Goal: Communication & Community: Answer question/provide support

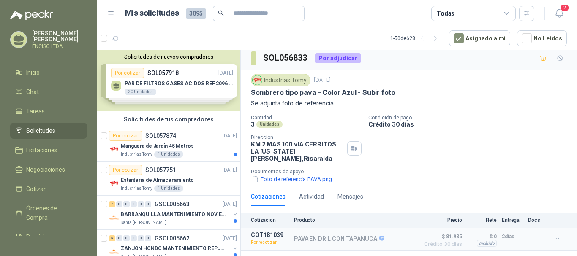
scroll to position [5, 0]
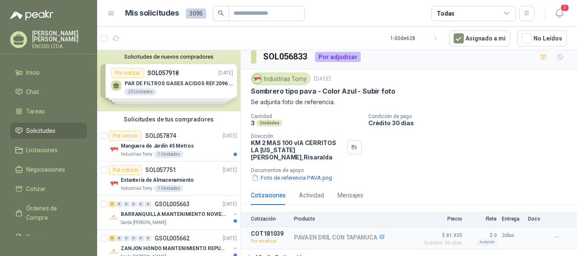
click at [273, 191] on div "Cotizaciones" at bounding box center [268, 195] width 35 height 9
click at [268, 250] on button "Añadir Cotización" at bounding box center [275, 258] width 69 height 17
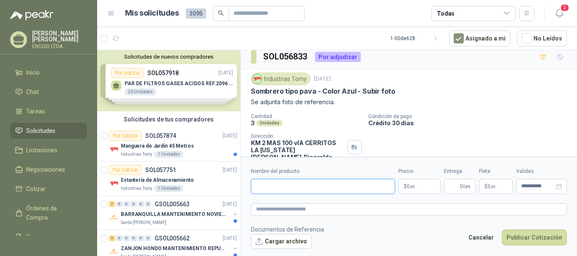
click at [298, 187] on input "Nombre del producto" at bounding box center [323, 186] width 144 height 15
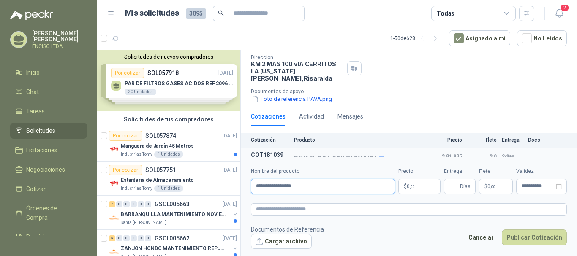
scroll to position [91, 0]
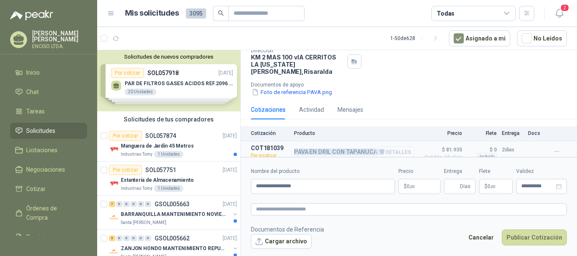
drag, startPoint x: 292, startPoint y: 147, endPoint x: 374, endPoint y: 149, distance: 81.9
click at [374, 149] on article "COT181039 Por recotizar PAVA EN DRIL CON TAPANUCA Detalles $ 81.935 Crédito 30 …" at bounding box center [409, 152] width 336 height 22
copy div "PAVA EN DRIL CON TAPANUCA"
drag, startPoint x: 327, startPoint y: 189, endPoint x: 159, endPoint y: 184, distance: 168.5
click at [159, 184] on div "Solicitudes de nuevos compradores Por cotizar SOL057918 [DATE] PAR DE FILTROS G…" at bounding box center [337, 154] width 480 height 209
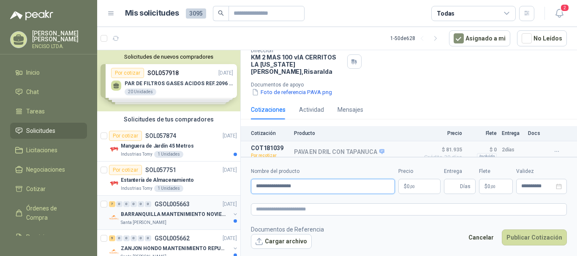
paste input "********"
type input "**********"
click at [414, 186] on span ",00" at bounding box center [412, 187] width 5 height 5
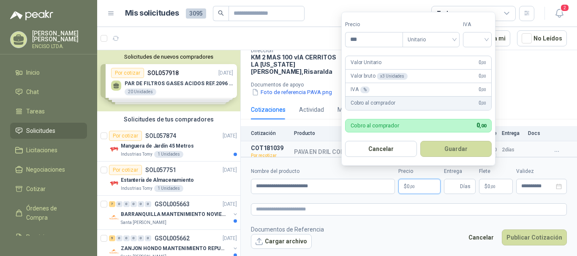
click at [421, 183] on p "$ 0 ,00" at bounding box center [419, 186] width 42 height 15
click at [376, 38] on input "***" at bounding box center [373, 40] width 57 height 14
click at [454, 38] on span "Unitario" at bounding box center [430, 39] width 47 height 13
type input "********"
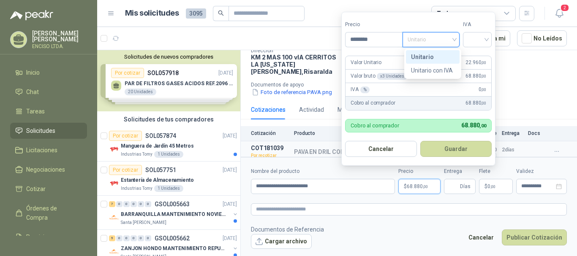
click at [447, 55] on div "Unitario" at bounding box center [432, 56] width 43 height 9
click at [486, 35] on input "search" at bounding box center [477, 39] width 19 height 13
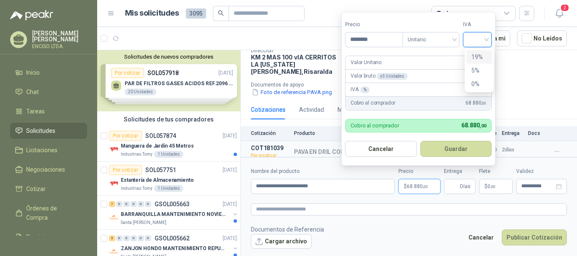
click at [479, 56] on div "19%" at bounding box center [479, 56] width 16 height 9
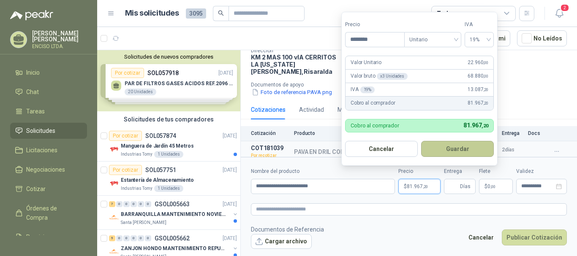
click at [443, 150] on button "Guardar" at bounding box center [457, 149] width 73 height 16
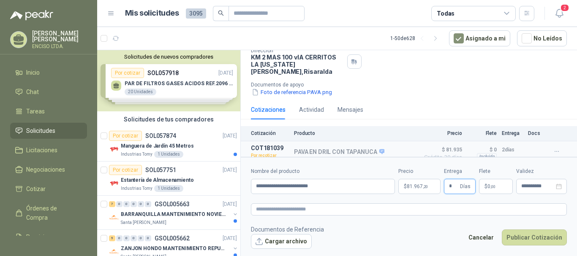
type input "*"
click at [501, 186] on p "$ 0 ,00" at bounding box center [496, 186] width 34 height 15
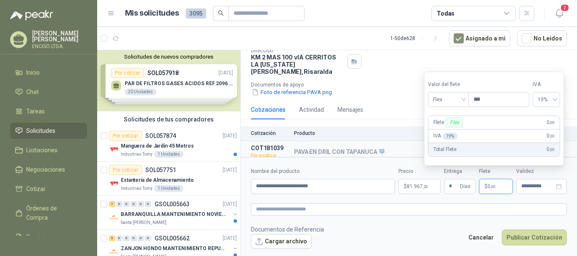
click at [501, 186] on p "$ 0 ,00" at bounding box center [496, 186] width 34 height 15
click at [487, 148] on div "Total Flete 0 ,00" at bounding box center [493, 150] width 131 height 14
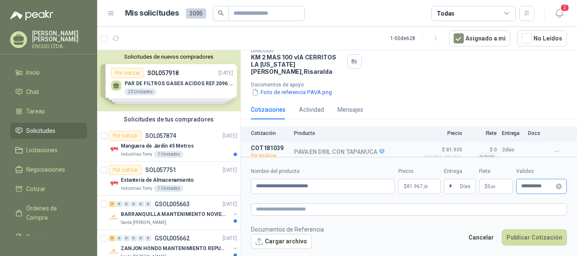
click at [554, 191] on div "**********" at bounding box center [541, 186] width 51 height 15
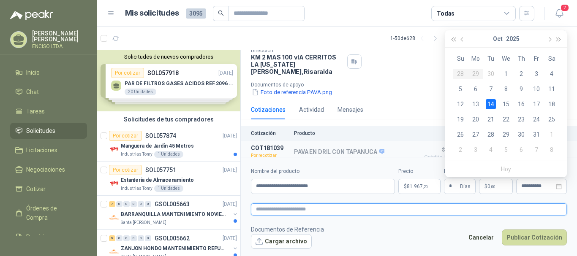
click at [520, 211] on textarea at bounding box center [409, 210] width 316 height 12
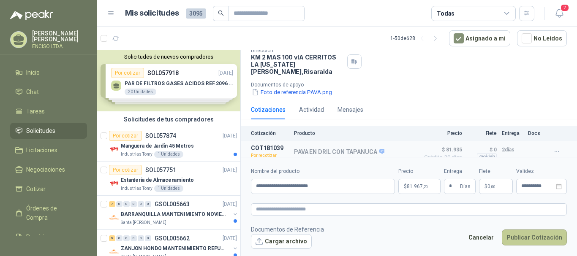
click at [526, 241] on button "Publicar Cotización" at bounding box center [534, 238] width 65 height 16
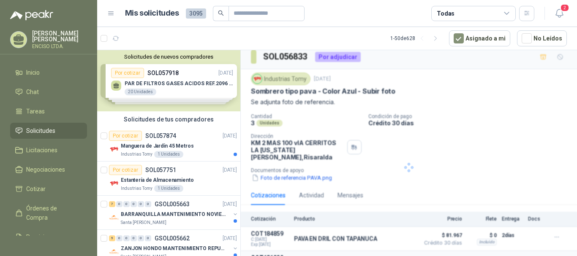
scroll to position [30, 0]
